Goal: Navigation & Orientation: Find specific page/section

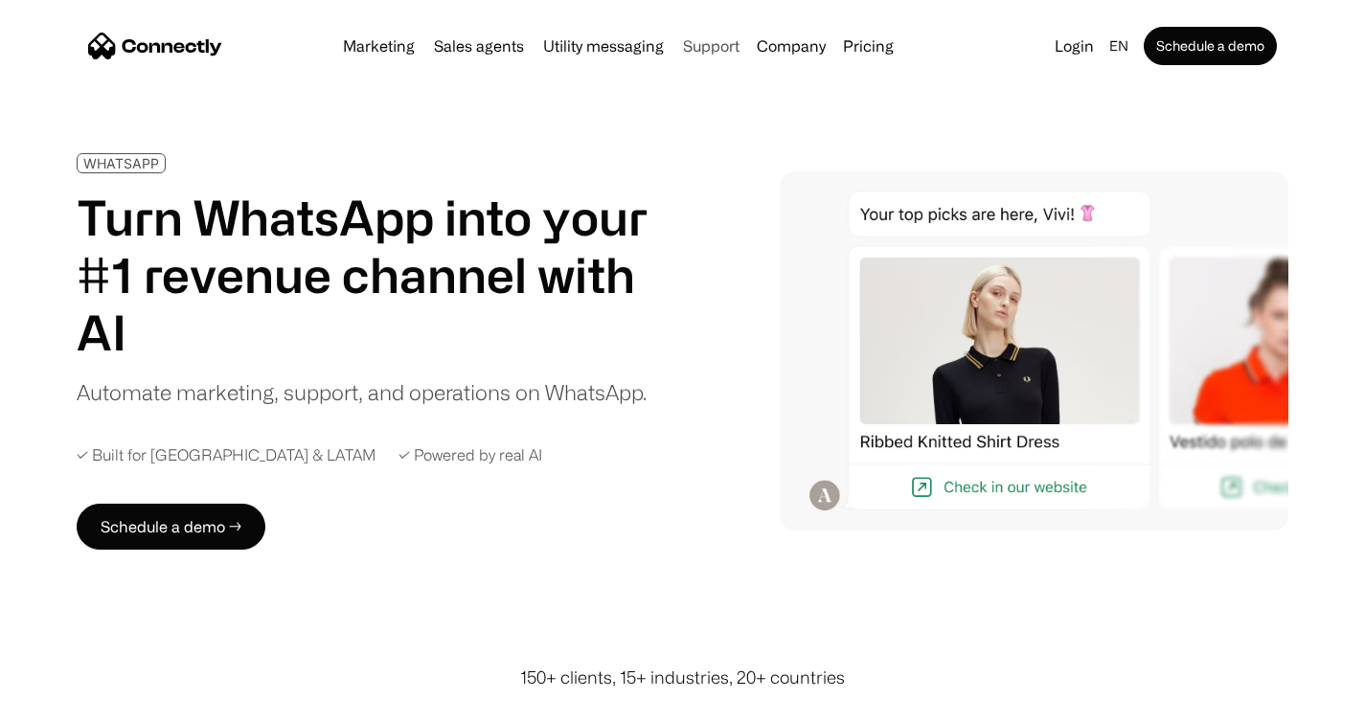
click at [723, 48] on link "Support" at bounding box center [711, 45] width 72 height 15
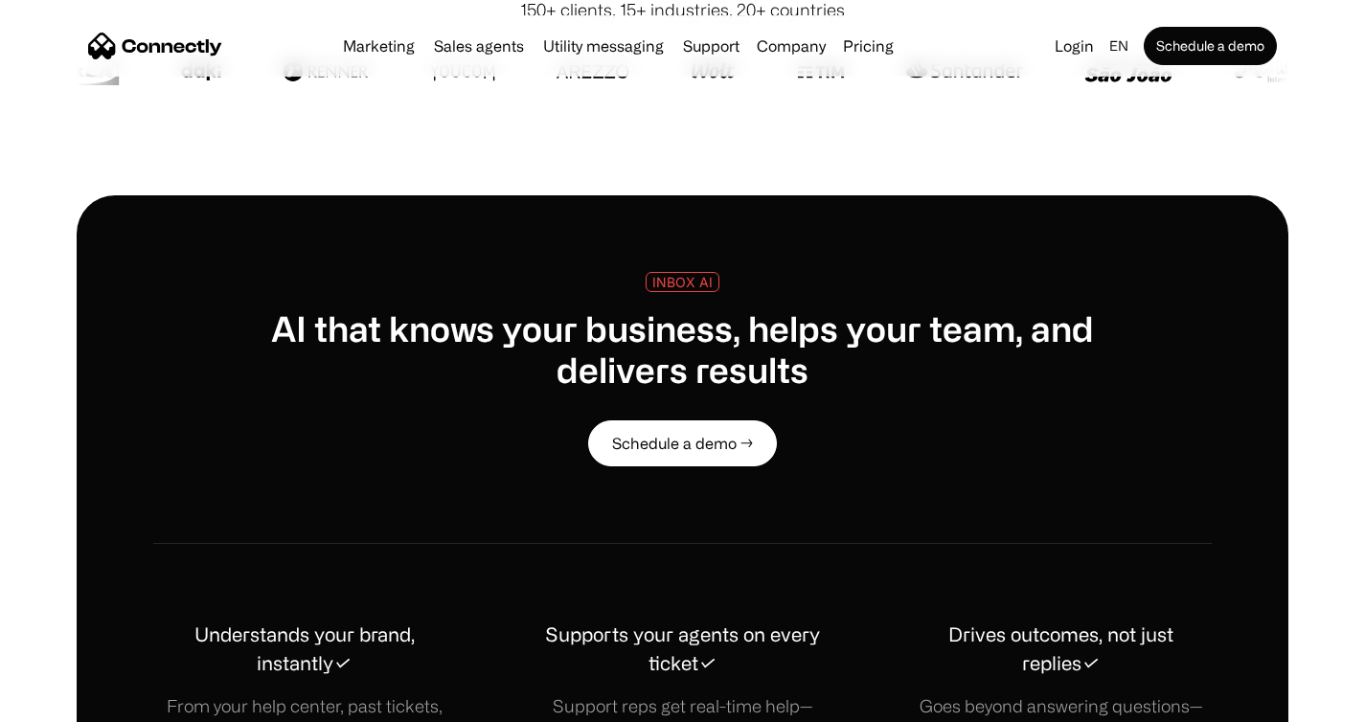
scroll to position [73, 0]
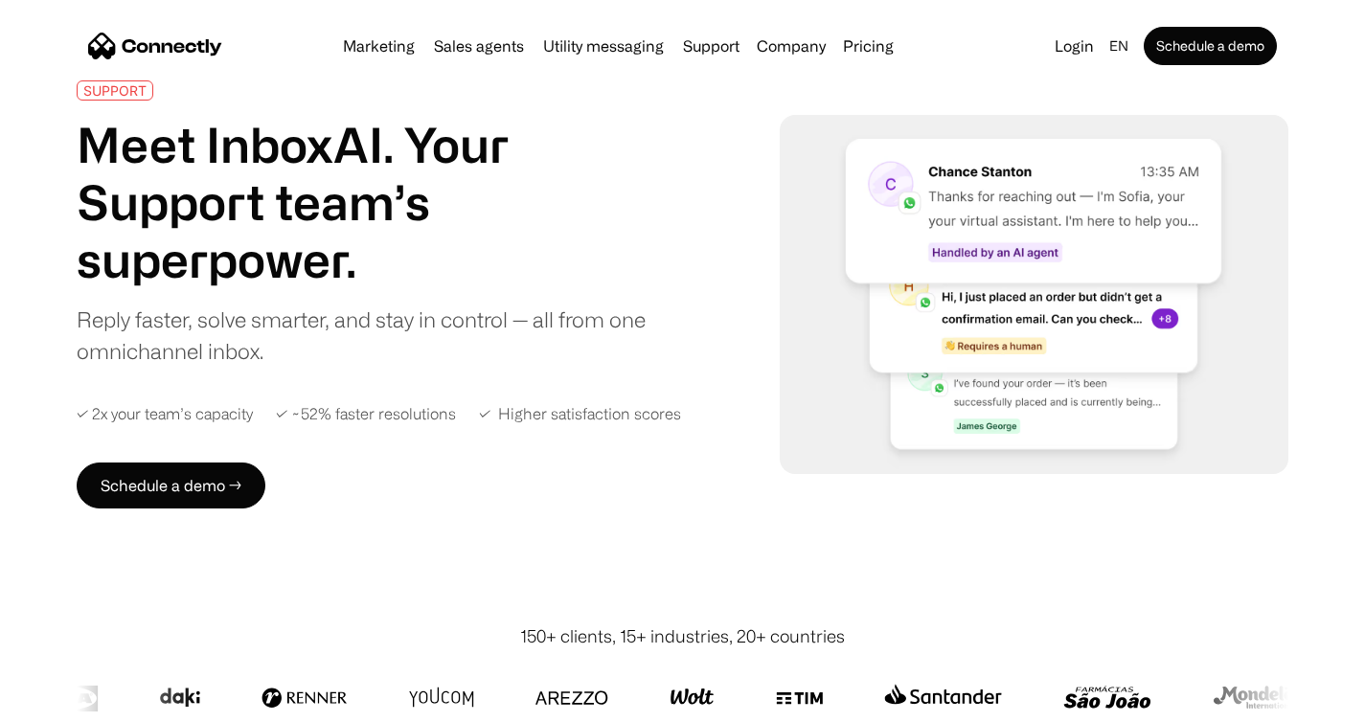
click at [180, 45] on img "home" at bounding box center [155, 46] width 134 height 27
